Goal: Find specific page/section: Find specific page/section

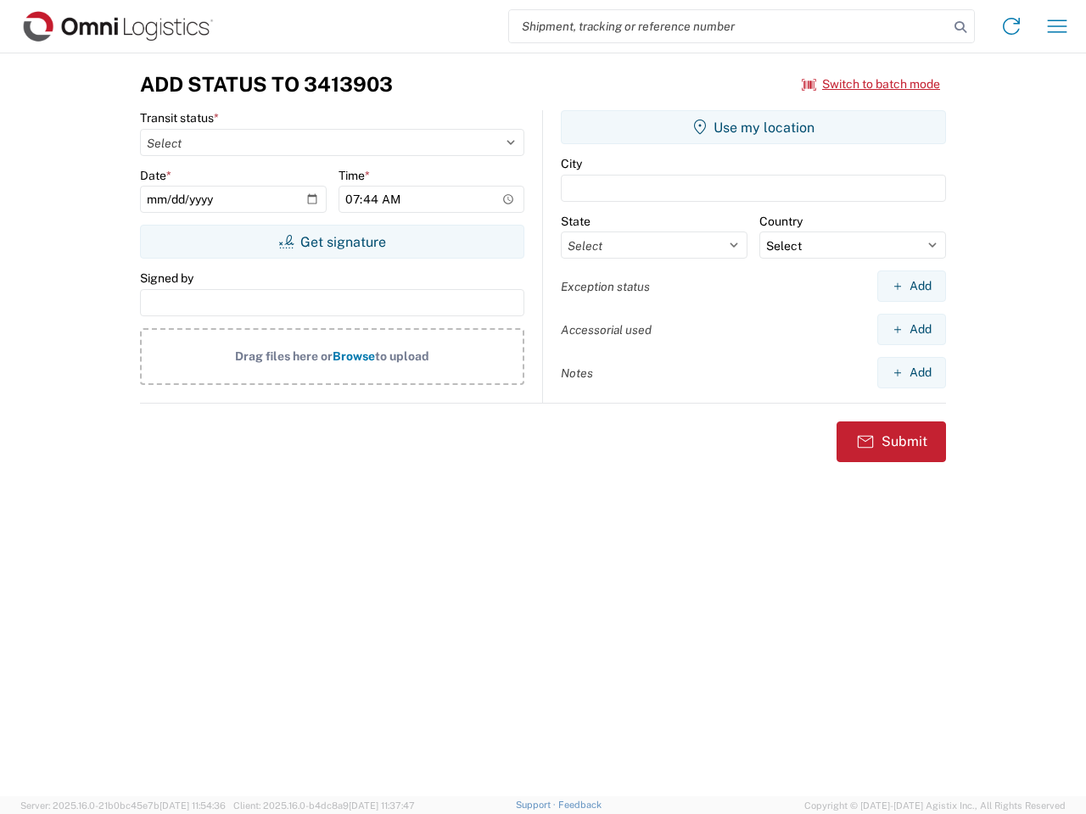
click at [729, 26] on input "search" at bounding box center [728, 26] width 439 height 32
click at [960, 27] on icon at bounding box center [960, 27] width 24 height 24
click at [1011, 26] on icon at bounding box center [1011, 26] width 27 height 27
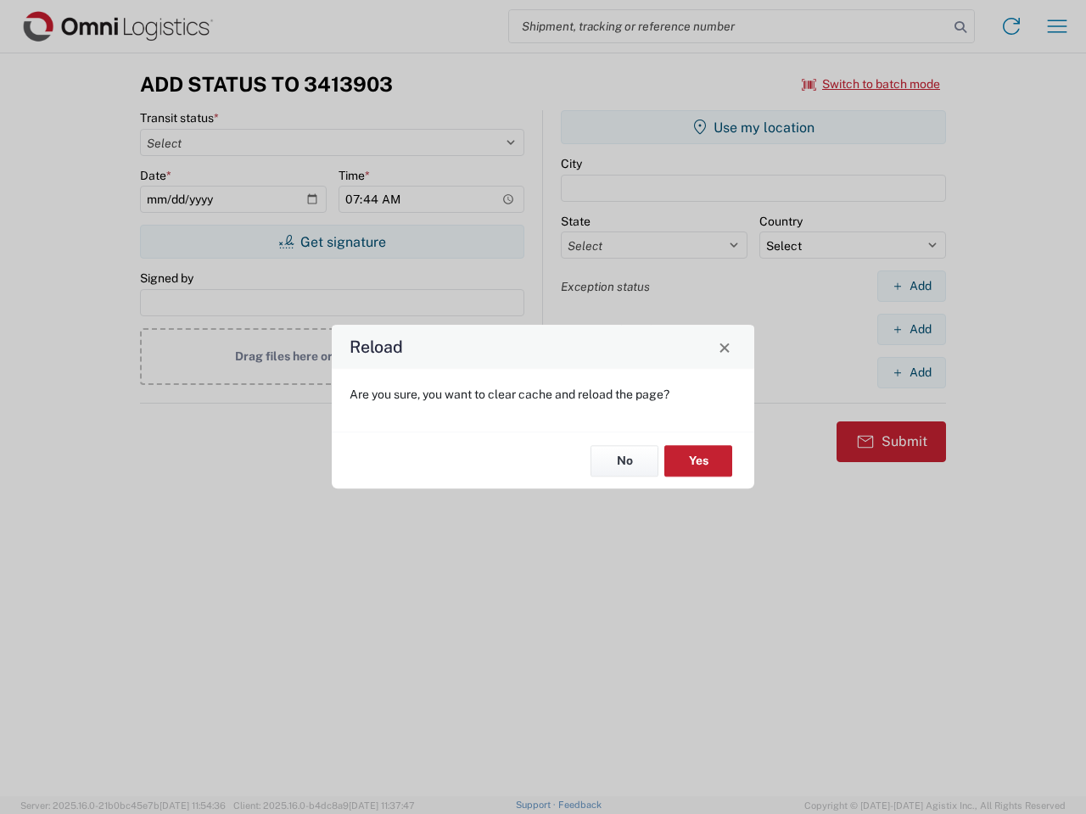
click at [1057, 26] on div "Reload Are you sure, you want to clear cache and reload the page? No Yes" at bounding box center [543, 407] width 1086 height 814
click at [871, 84] on div "Reload Are you sure, you want to clear cache and reload the page? No Yes" at bounding box center [543, 407] width 1086 height 814
click at [332, 242] on div "Reload Are you sure, you want to clear cache and reload the page? No Yes" at bounding box center [543, 407] width 1086 height 814
click at [753, 127] on div "Reload Are you sure, you want to clear cache and reload the page? No Yes" at bounding box center [543, 407] width 1086 height 814
click at [911, 286] on div "Reload Are you sure, you want to clear cache and reload the page? No Yes" at bounding box center [543, 407] width 1086 height 814
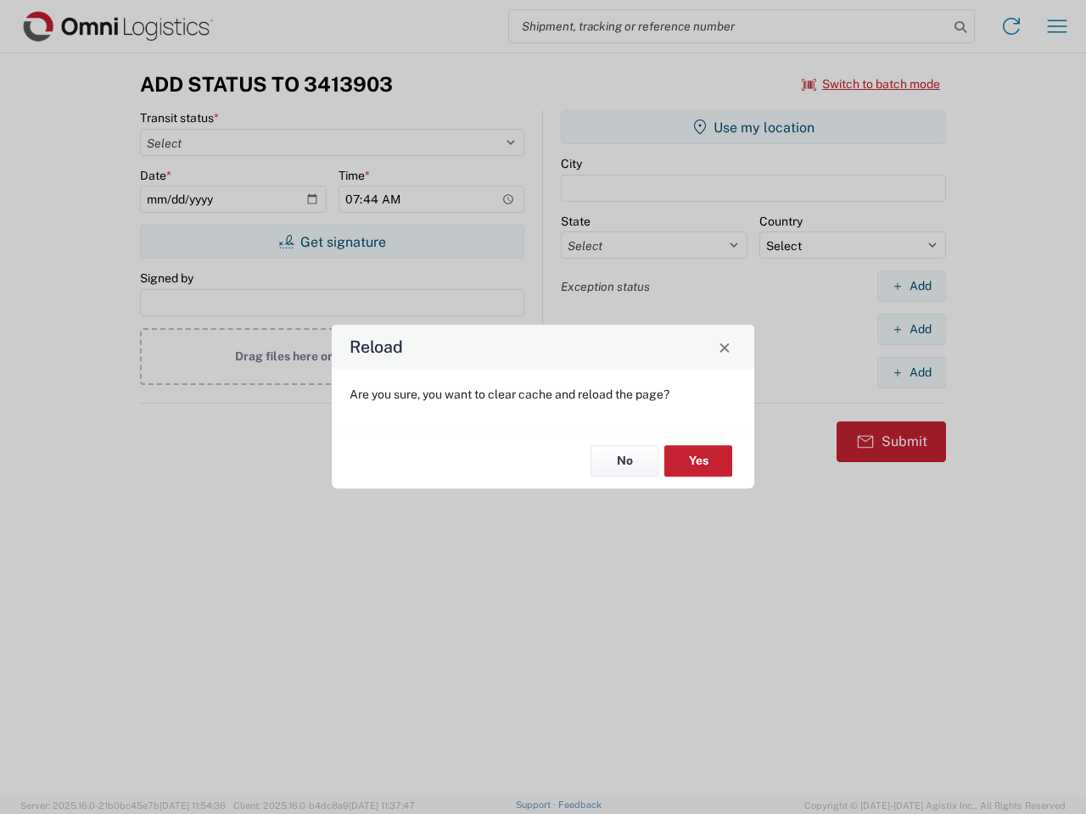
click at [911, 329] on div "Reload Are you sure, you want to clear cache and reload the page? No Yes" at bounding box center [543, 407] width 1086 height 814
click at [911, 372] on div "Reload Are you sure, you want to clear cache and reload the page? No Yes" at bounding box center [543, 407] width 1086 height 814
